Goal: Information Seeking & Learning: Learn about a topic

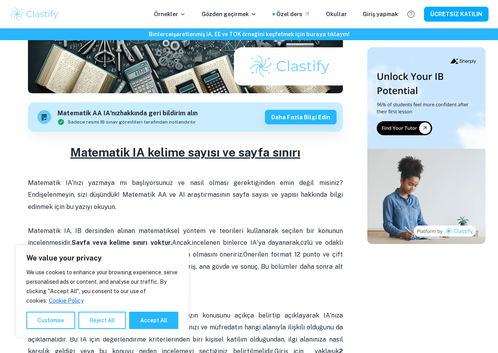
scroll to position [222, 0]
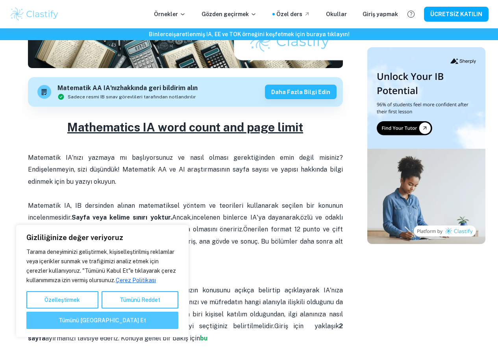
click at [146, 323] on font "Tümünü [GEOGRAPHIC_DATA] Et" at bounding box center [102, 320] width 87 height 6
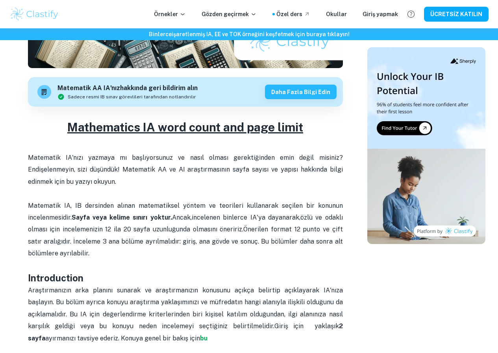
checkbox input "true"
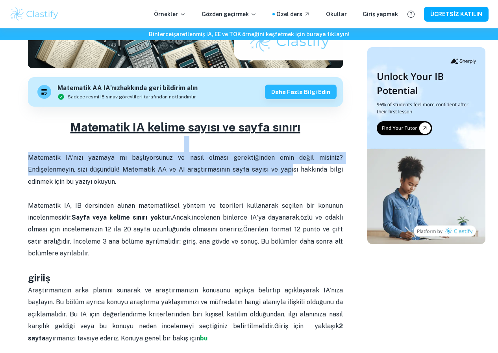
drag, startPoint x: 28, startPoint y: 158, endPoint x: 290, endPoint y: 196, distance: 264.5
click at [291, 196] on div "Ev Blog Matematik IA kelime sayısı ve sayfa sınırı Matematik IA kelime sayısı v…" at bounding box center [249, 353] width 498 height 1094
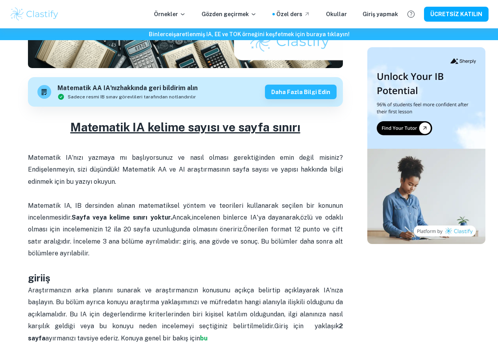
click at [163, 208] on p "Matematik IA, IB dersinden alınan matematiksel yöntem ve teorileri kullanarak s…" at bounding box center [185, 236] width 315 height 72
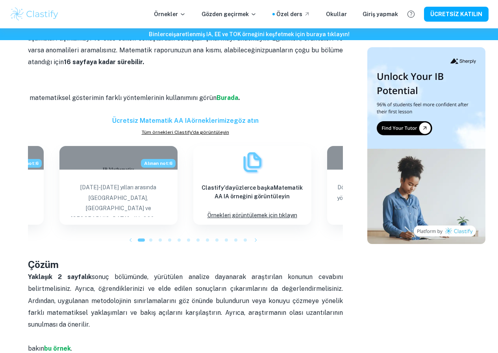
scroll to position [695, 0]
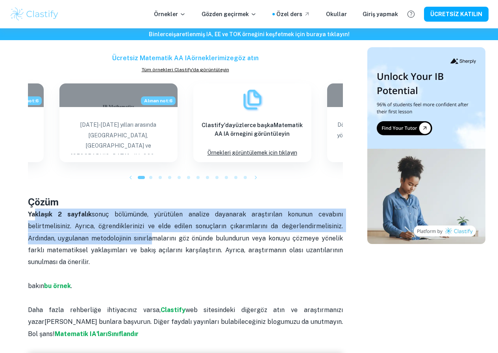
drag, startPoint x: 38, startPoint y: 221, endPoint x: 110, endPoint y: 236, distance: 74.0
click at [132, 240] on p "Yaklaşık 2 sayfalık sonuç bölümünde , yürütülen analize dayanarak araştırılan k…" at bounding box center [185, 245] width 315 height 72
click at [60, 226] on p "Yaklaşık 2 sayfalık sonuç bölümünde , yürütülen analize dayanarak araştırılan k…" at bounding box center [185, 245] width 315 height 72
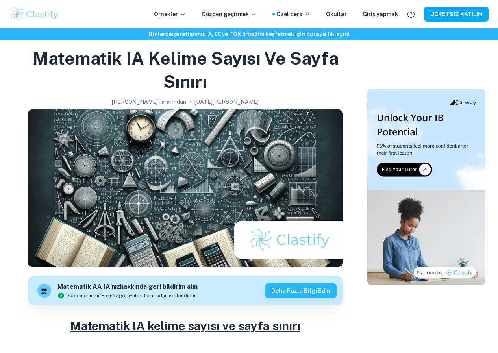
scroll to position [236, 0]
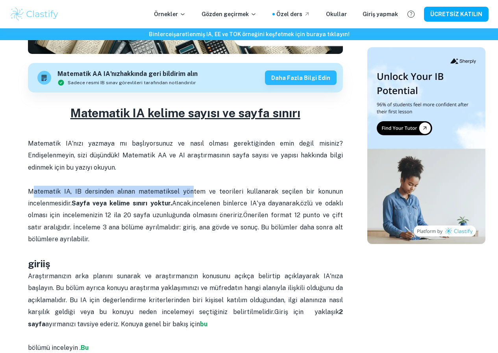
drag, startPoint x: 32, startPoint y: 199, endPoint x: 193, endPoint y: 203, distance: 161.1
click at [193, 203] on p "Matematik IA, IB dersinden alınan matematiksel yöntem ve teorileri kullanarak s…" at bounding box center [185, 222] width 315 height 72
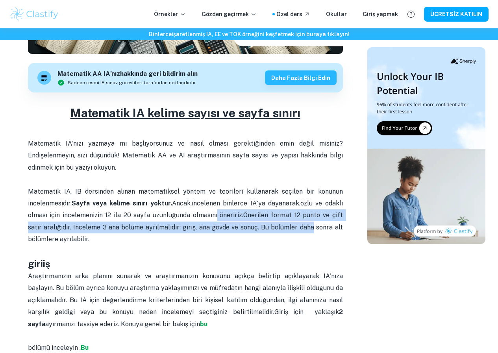
drag, startPoint x: 210, startPoint y: 221, endPoint x: 312, endPoint y: 235, distance: 102.5
click at [312, 235] on p "Matematik IA, IB dersinden alınan matematiksel yöntem ve teorileri kullanarak s…" at bounding box center [185, 222] width 315 height 72
